Goal: Task Accomplishment & Management: Manage account settings

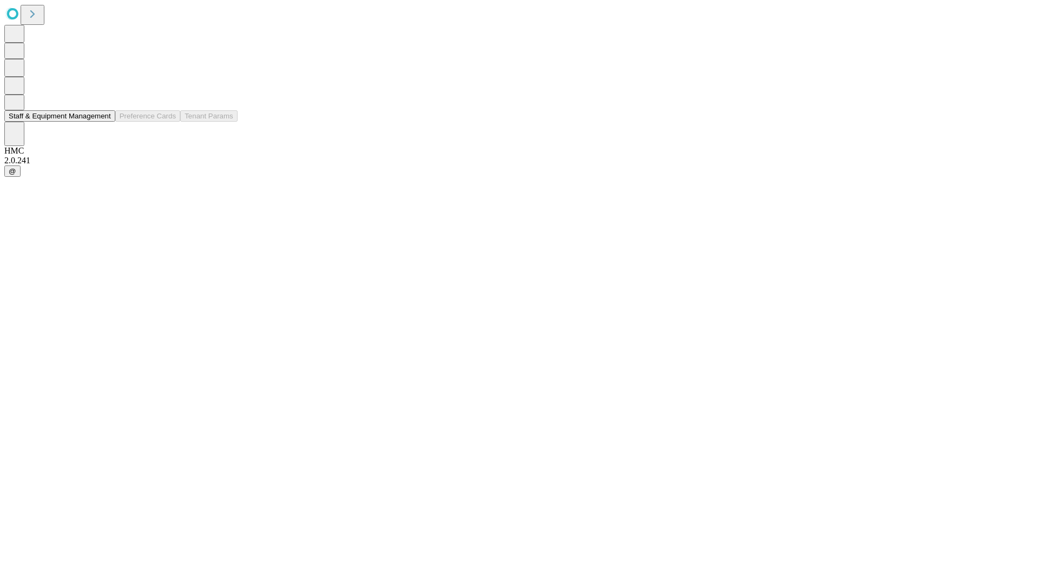
click at [103, 122] on button "Staff & Equipment Management" at bounding box center [59, 115] width 111 height 11
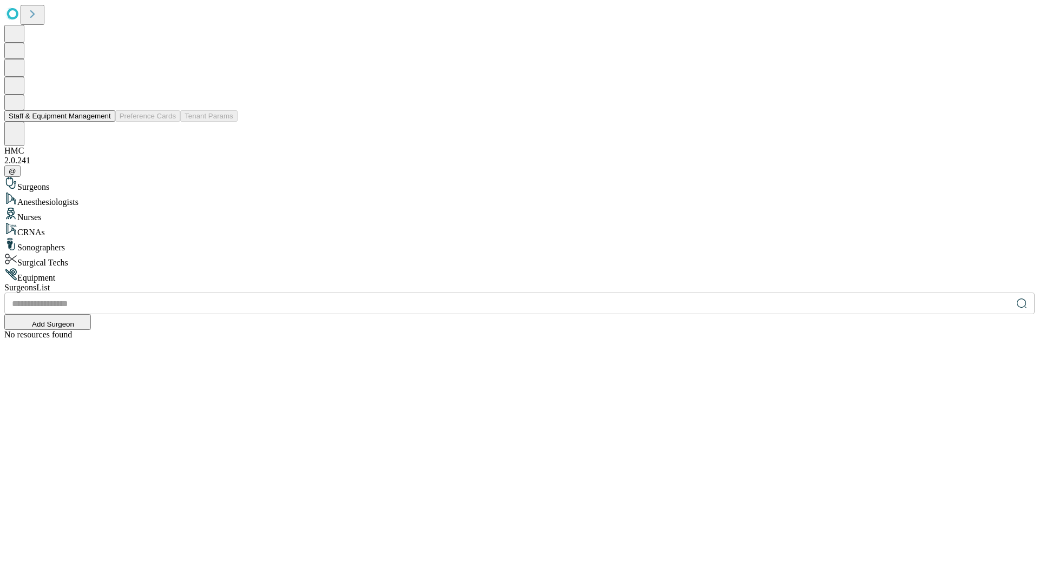
click at [103, 122] on button "Staff & Equipment Management" at bounding box center [59, 115] width 111 height 11
